Goal: Use online tool/utility: Utilize a website feature to perform a specific function

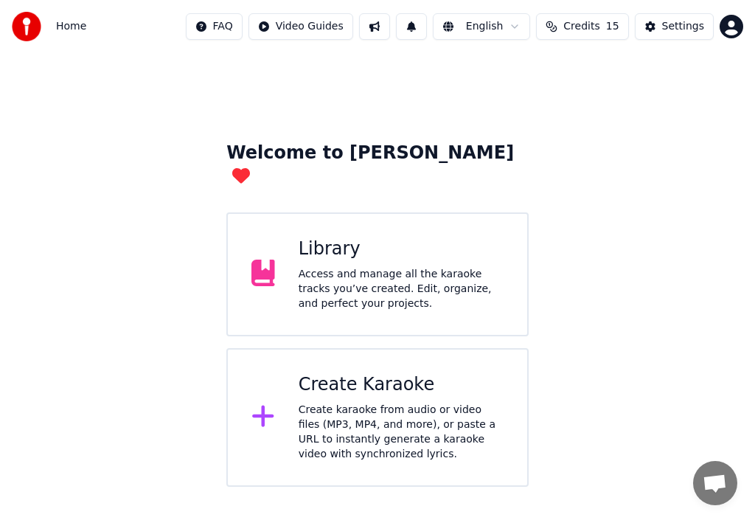
drag, startPoint x: 201, startPoint y: 386, endPoint x: 213, endPoint y: 389, distance: 12.9
click at [201, 386] on div "Welcome to Youka Library Access and manage all the karaoke tracks you’ve create…" at bounding box center [377, 270] width 755 height 434
click at [264, 406] on icon at bounding box center [262, 416] width 21 height 21
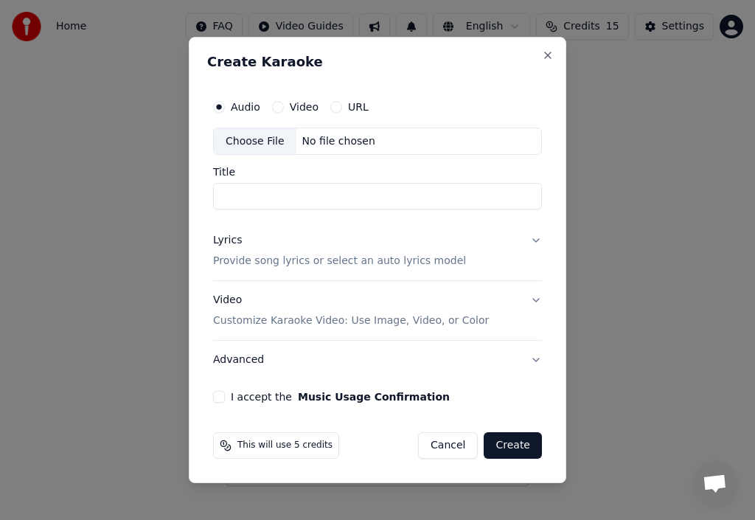
click at [257, 138] on div "Choose File" at bounding box center [255, 141] width 83 height 27
type input "**********"
click at [277, 260] on p "Provide song lyrics or select an auto lyrics model" at bounding box center [339, 261] width 253 height 15
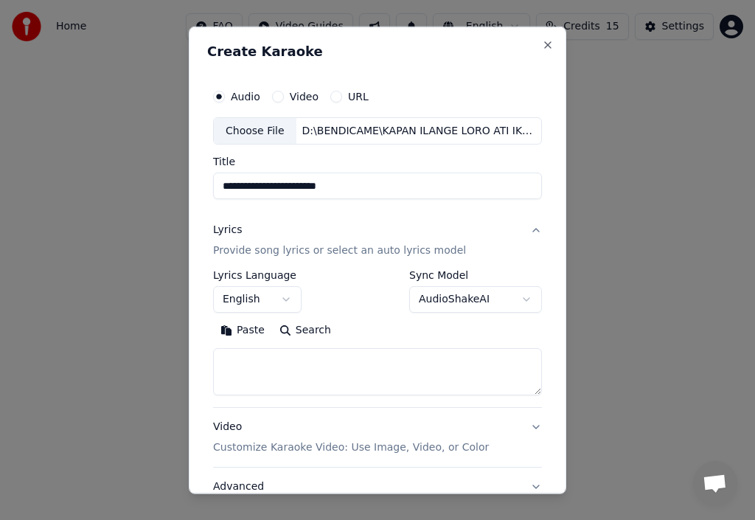
click at [248, 328] on button "Paste" at bounding box center [242, 331] width 59 height 24
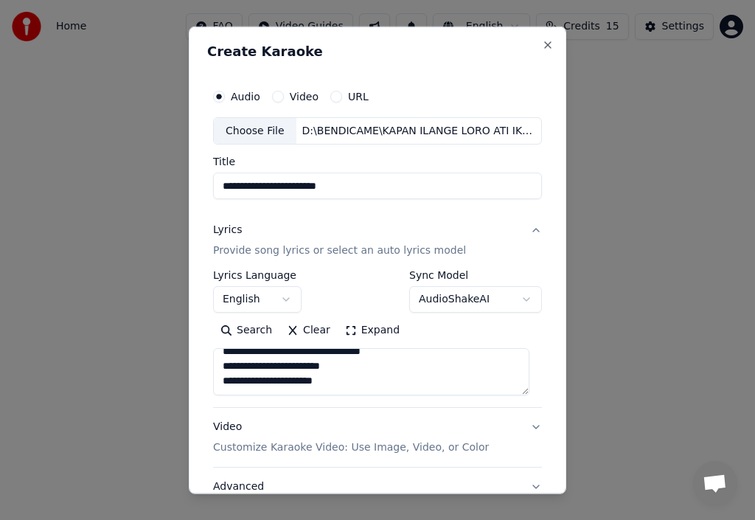
scroll to position [320, 0]
click at [373, 448] on p "Customize Karaoke Video: Use Image, Video, or Color" at bounding box center [351, 447] width 276 height 15
type textarea "**********"
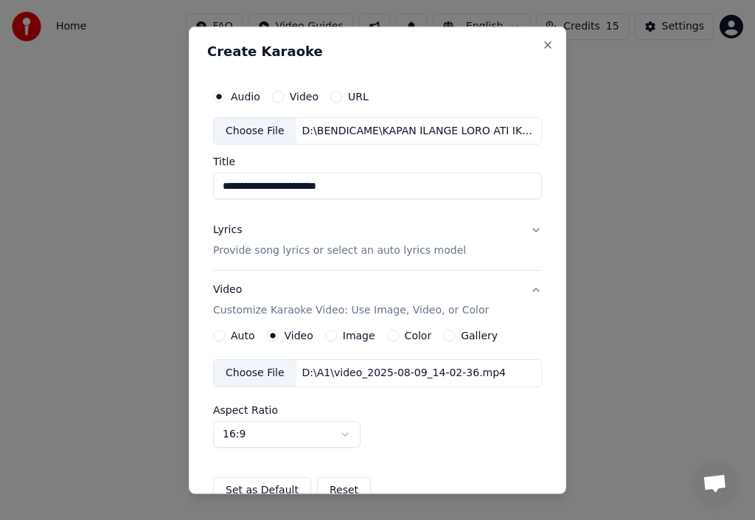
click at [358, 333] on label "Image" at bounding box center [359, 335] width 32 height 10
click at [337, 333] on button "Image" at bounding box center [331, 336] width 12 height 12
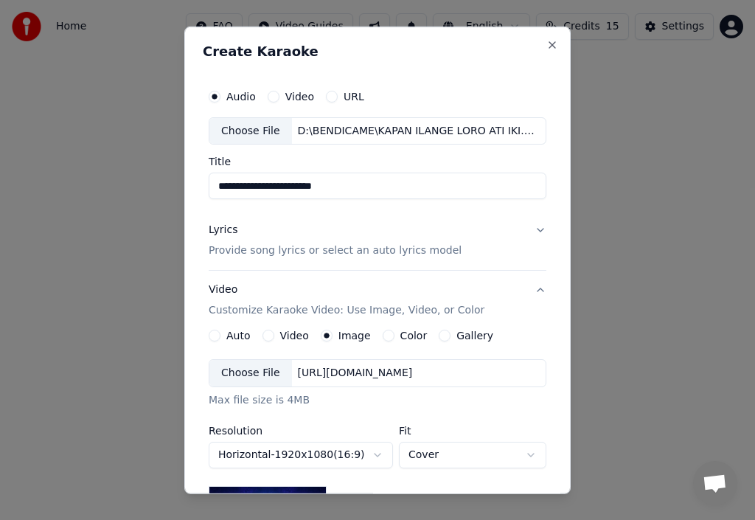
click at [237, 370] on div "Choose File" at bounding box center [250, 373] width 83 height 27
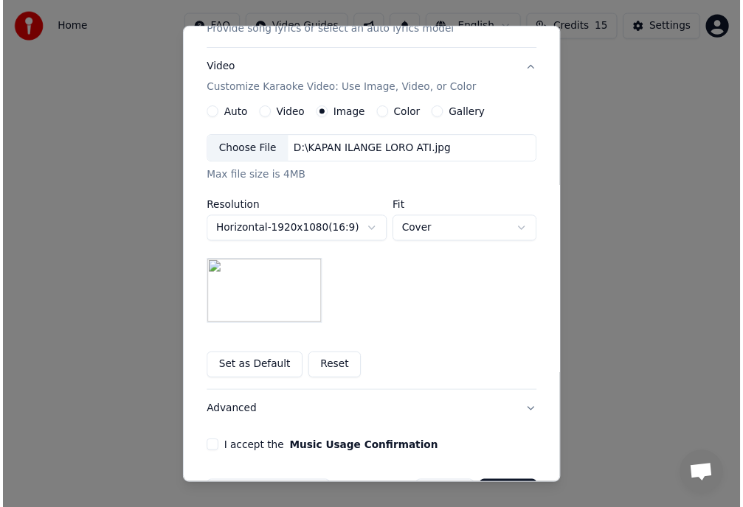
scroll to position [269, 0]
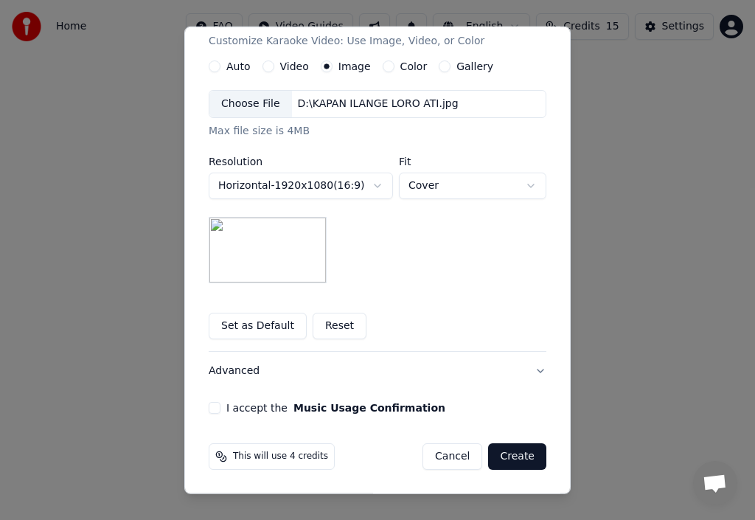
click at [209, 410] on button "I accept the Music Usage Confirmation" at bounding box center [215, 408] width 12 height 12
click at [507, 450] on button "Create" at bounding box center [517, 456] width 58 height 27
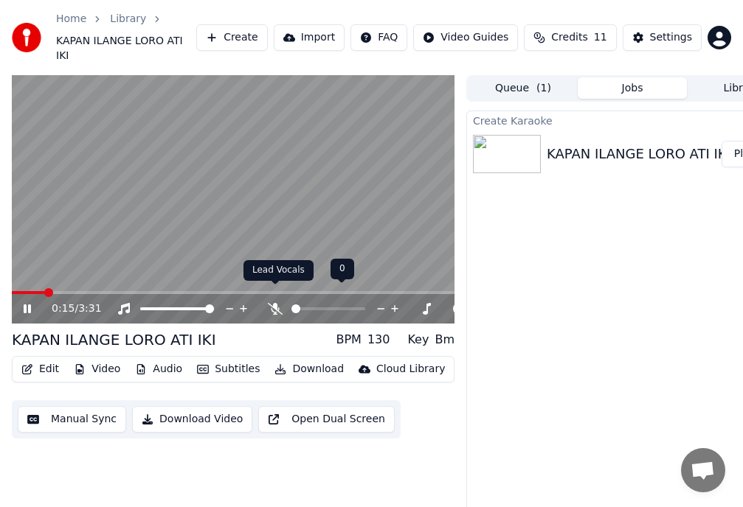
click at [274, 303] on icon at bounding box center [275, 309] width 15 height 12
click at [187, 406] on button "Download Video" at bounding box center [192, 419] width 120 height 27
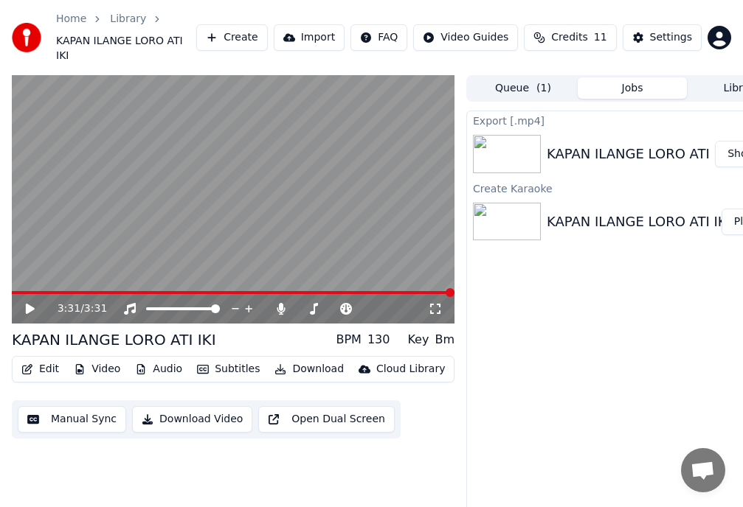
click at [732, 141] on button "Show" at bounding box center [741, 154] width 53 height 27
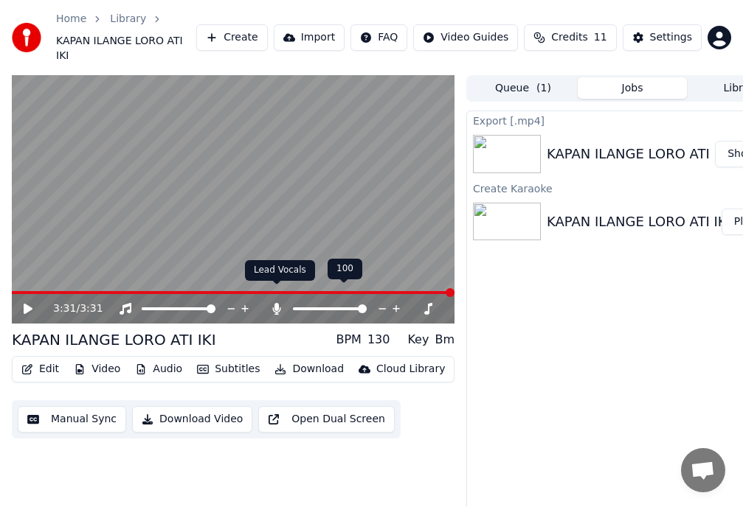
drag, startPoint x: 278, startPoint y: 292, endPoint x: 272, endPoint y: 319, distance: 27.9
click at [278, 303] on icon at bounding box center [277, 309] width 8 height 12
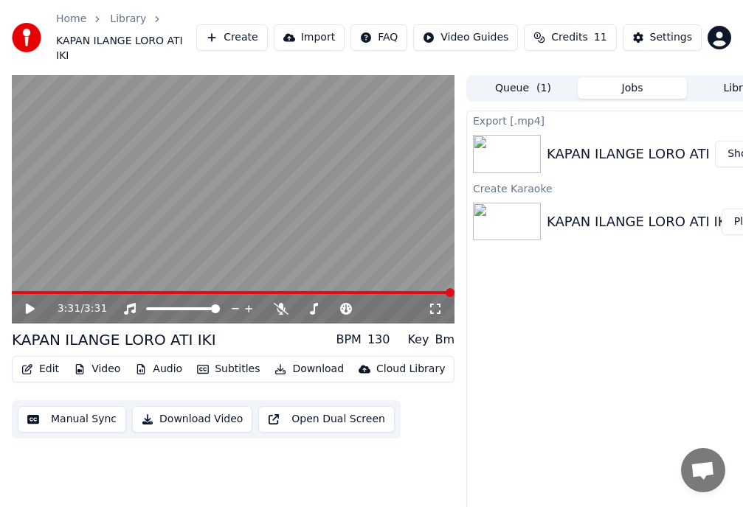
click at [194, 406] on button "Download Video" at bounding box center [192, 419] width 120 height 27
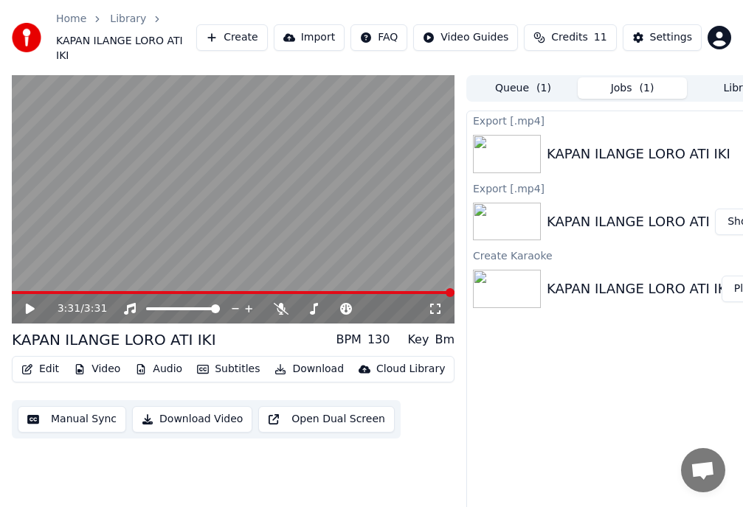
click at [24, 303] on icon at bounding box center [41, 309] width 34 height 12
click at [737, 141] on button "Show" at bounding box center [741, 154] width 53 height 27
